Goal: Find specific page/section: Find specific page/section

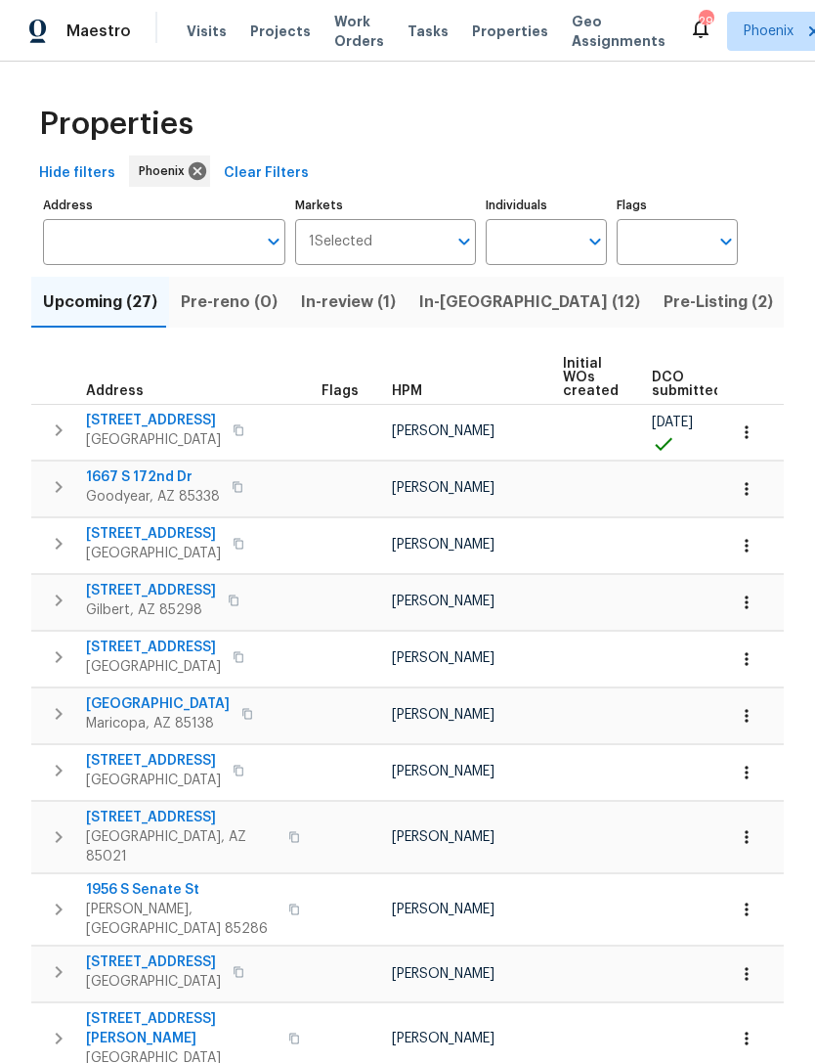
click at [595, 253] on icon "Open" at bounding box center [595, 241] width 23 height 23
type input "[PERSON_NAME]"
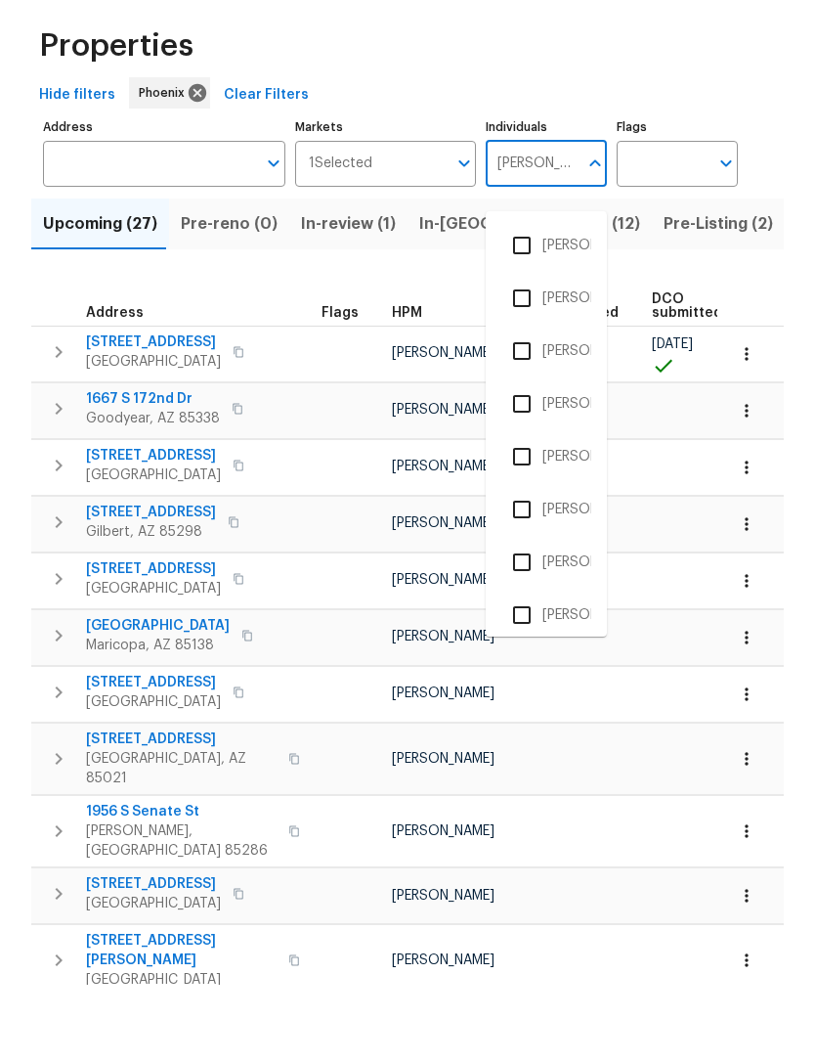
click at [530, 673] on input "checkbox" at bounding box center [522, 693] width 41 height 41
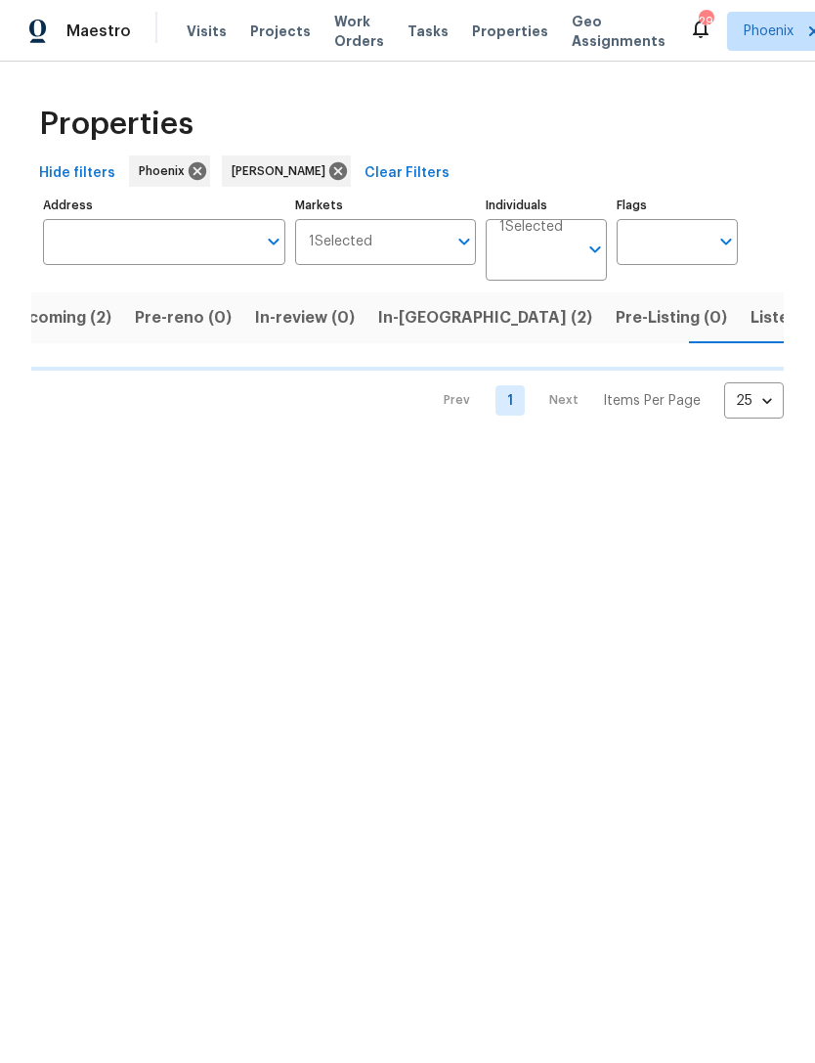
scroll to position [0, 37]
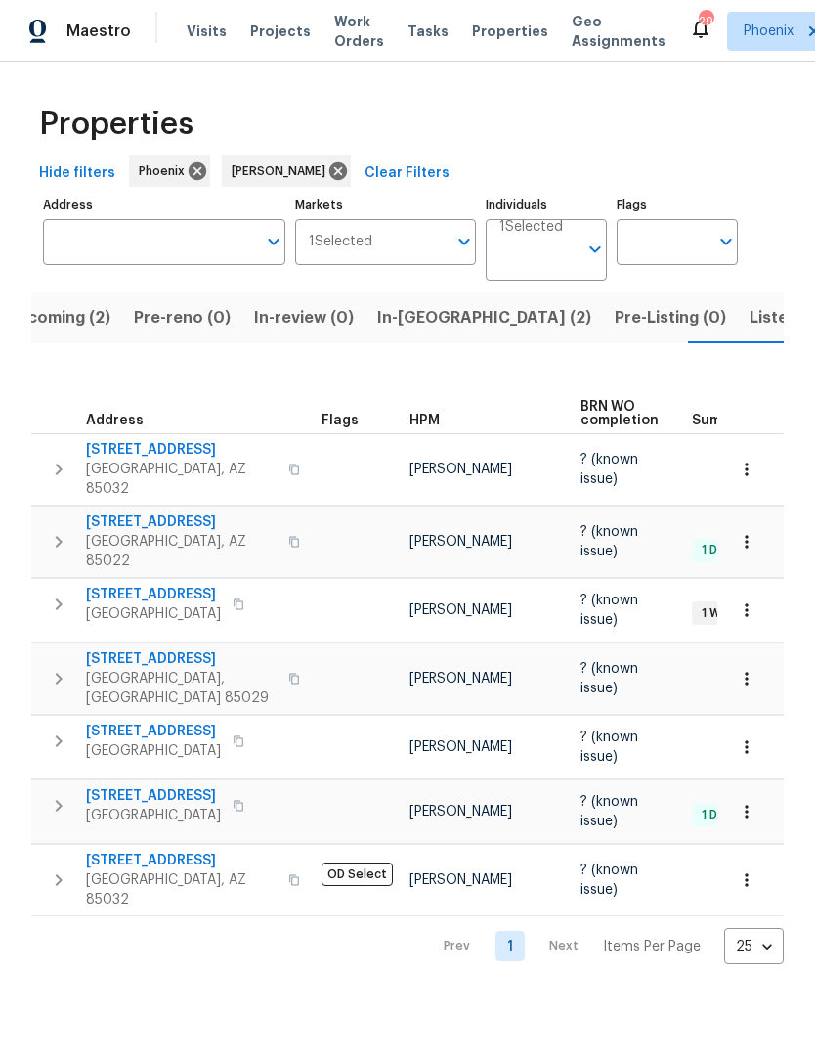
click at [750, 331] on span "Listed (10)" at bounding box center [791, 317] width 82 height 27
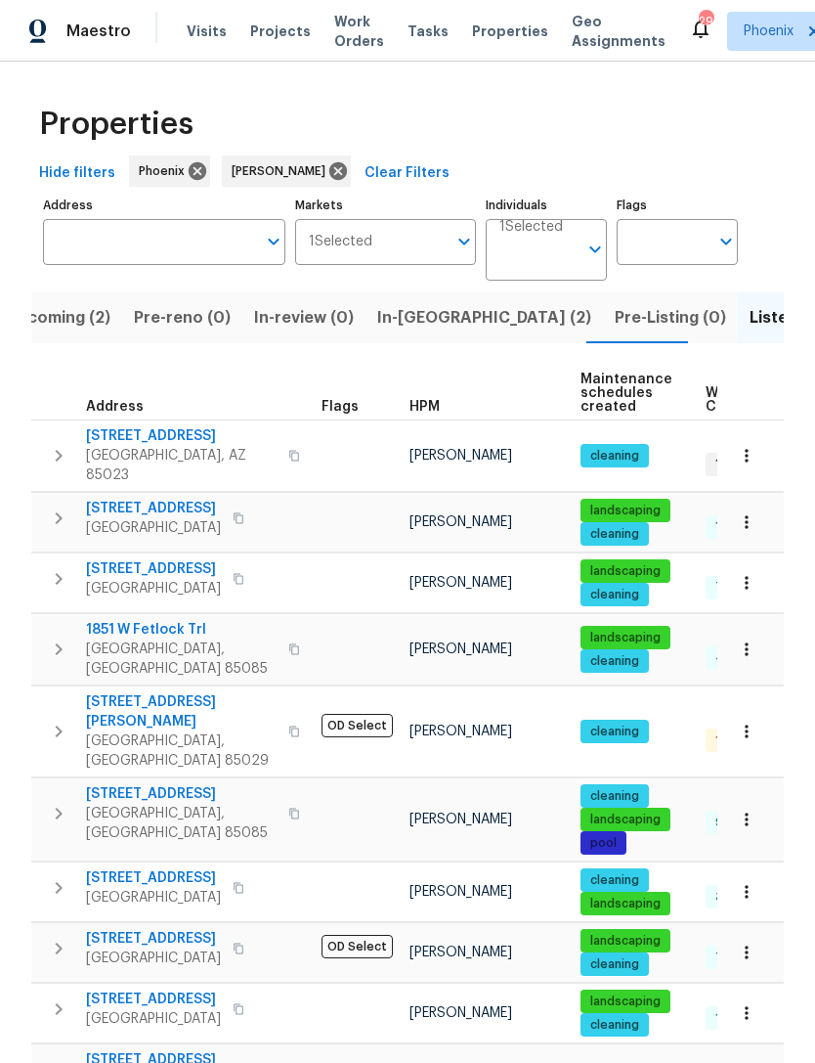
click at [187, 253] on input "Address" at bounding box center [149, 242] width 213 height 46
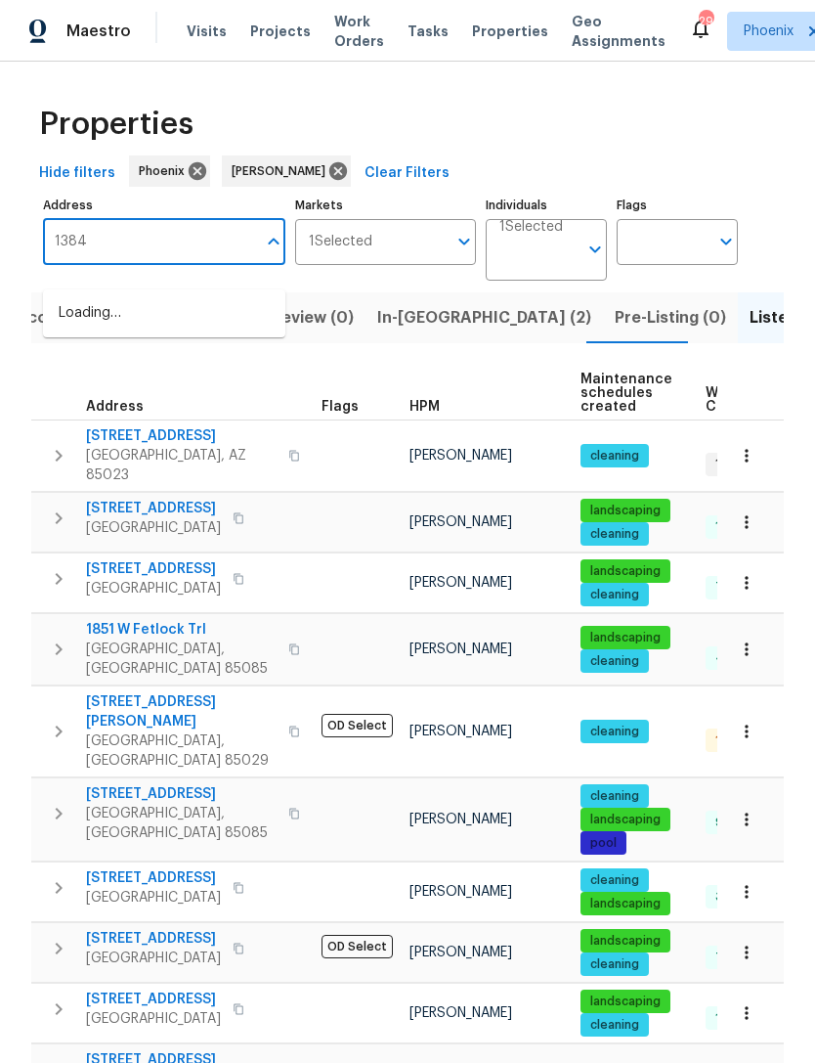
type input "13843"
click at [233, 303] on li "[STREET_ADDRESS][PERSON_NAME]" at bounding box center [164, 323] width 242 height 53
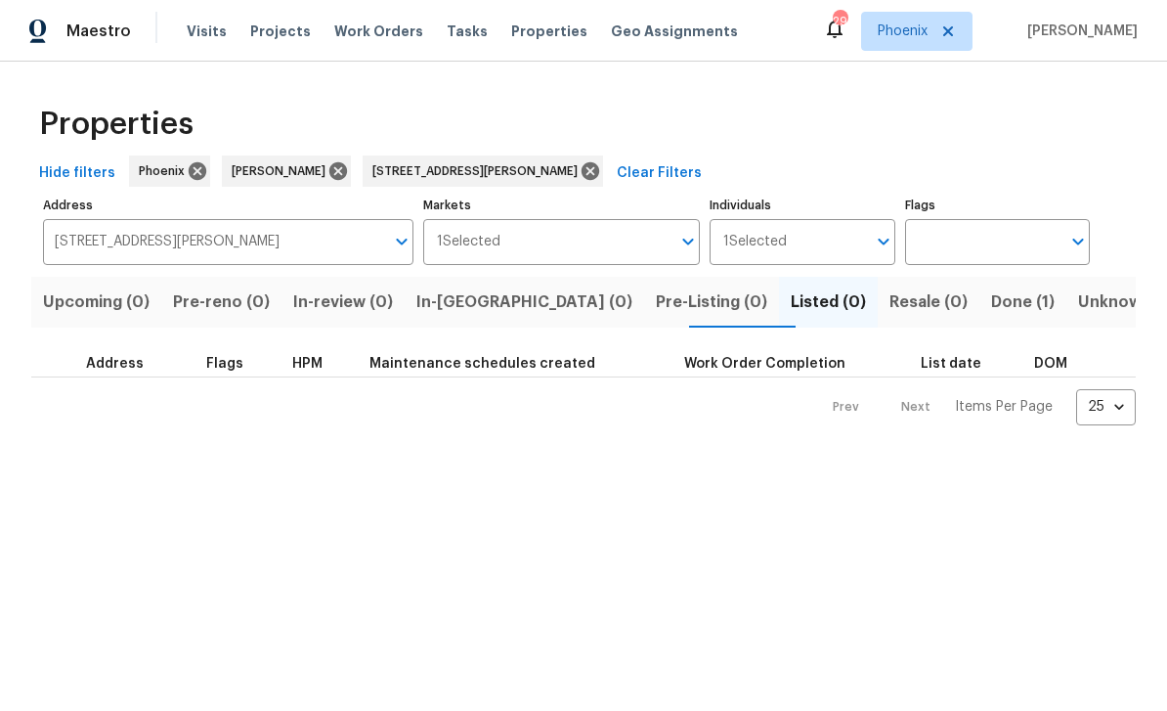
click at [814, 306] on span "Done (1)" at bounding box center [1023, 301] width 64 height 27
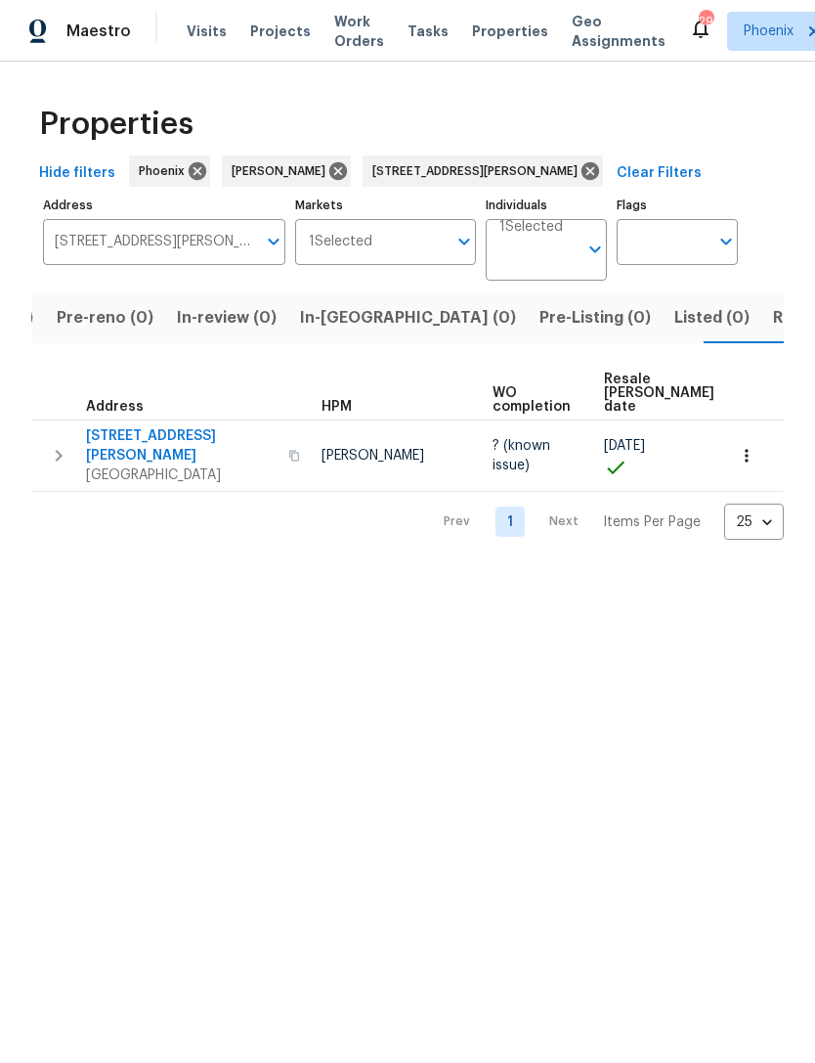
scroll to position [0, 120]
